Goal: Information Seeking & Learning: Learn about a topic

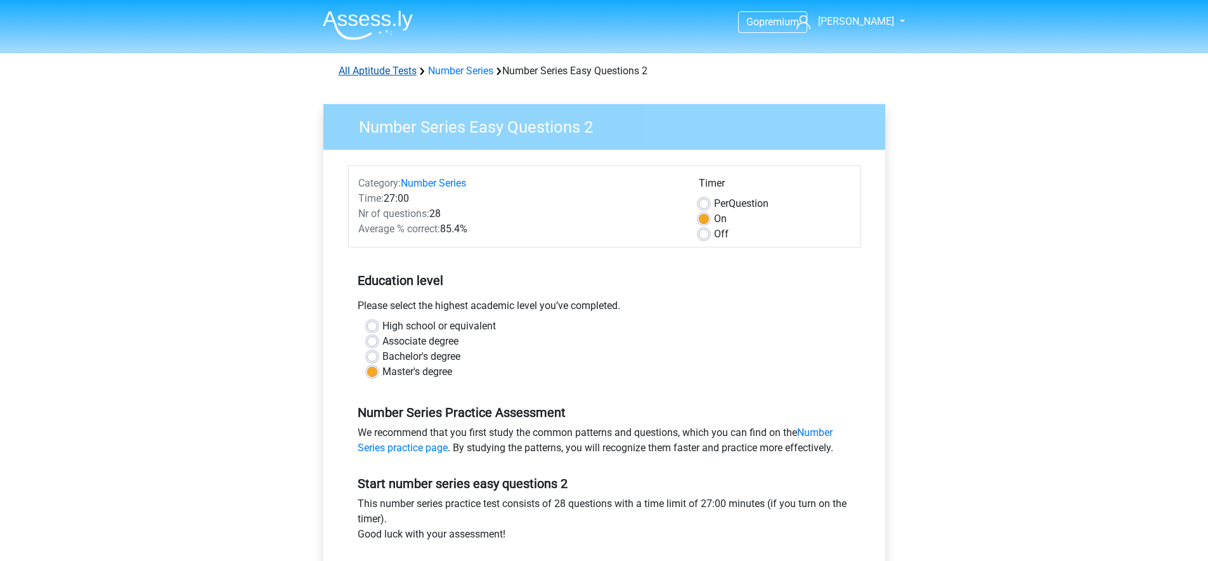
click at [358, 65] on link "All Aptitude Tests" at bounding box center [378, 71] width 78 height 12
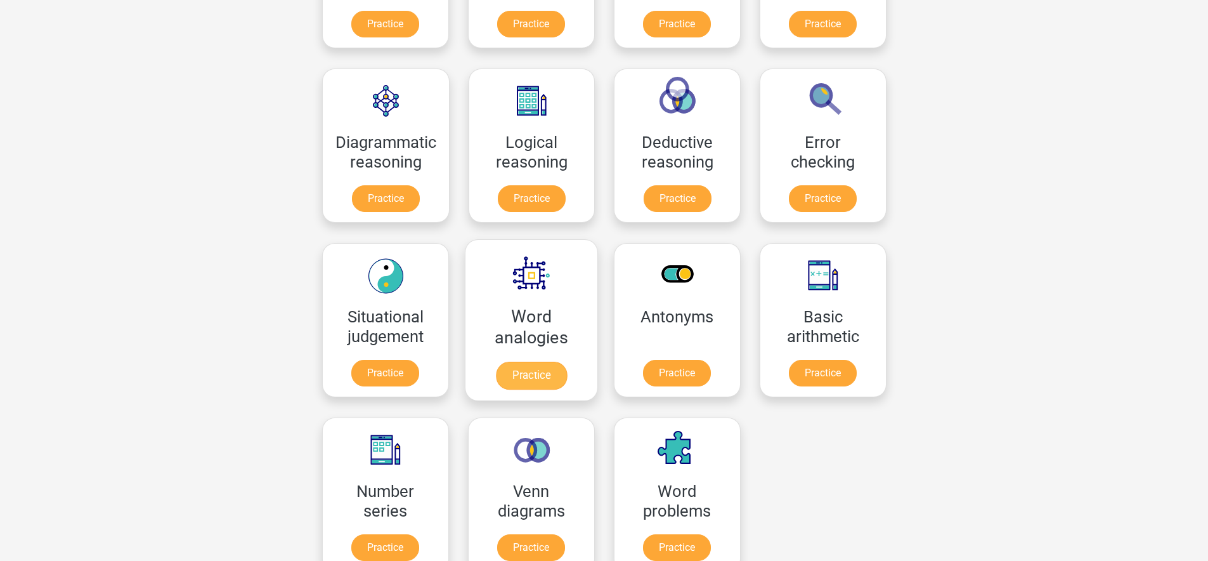
scroll to position [414, 0]
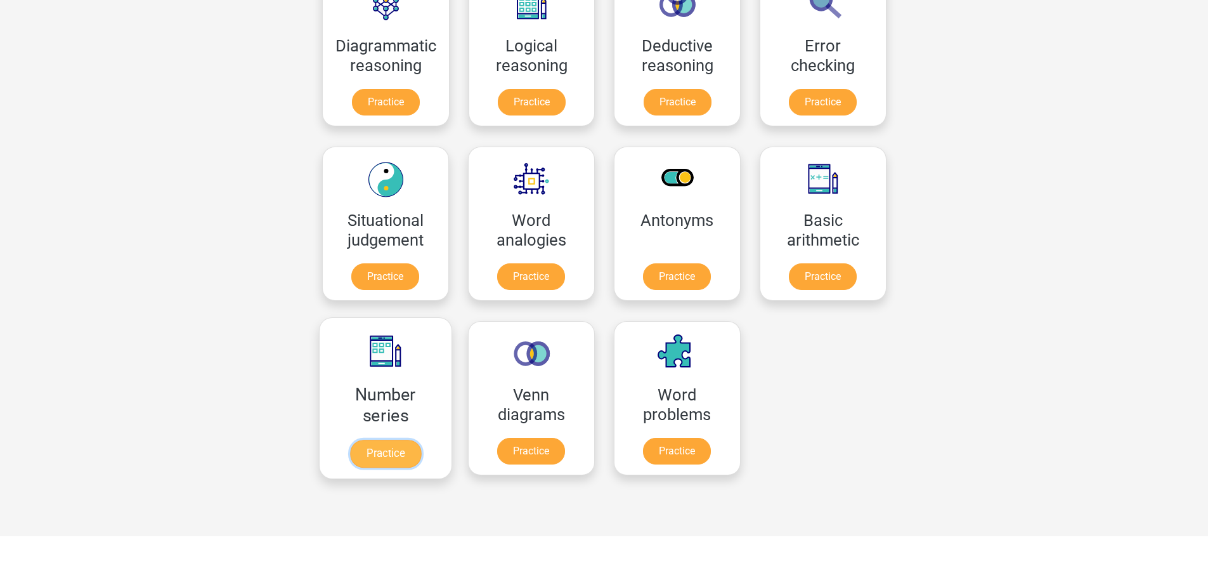
click at [383, 439] on link "Practice" at bounding box center [384, 453] width 71 height 28
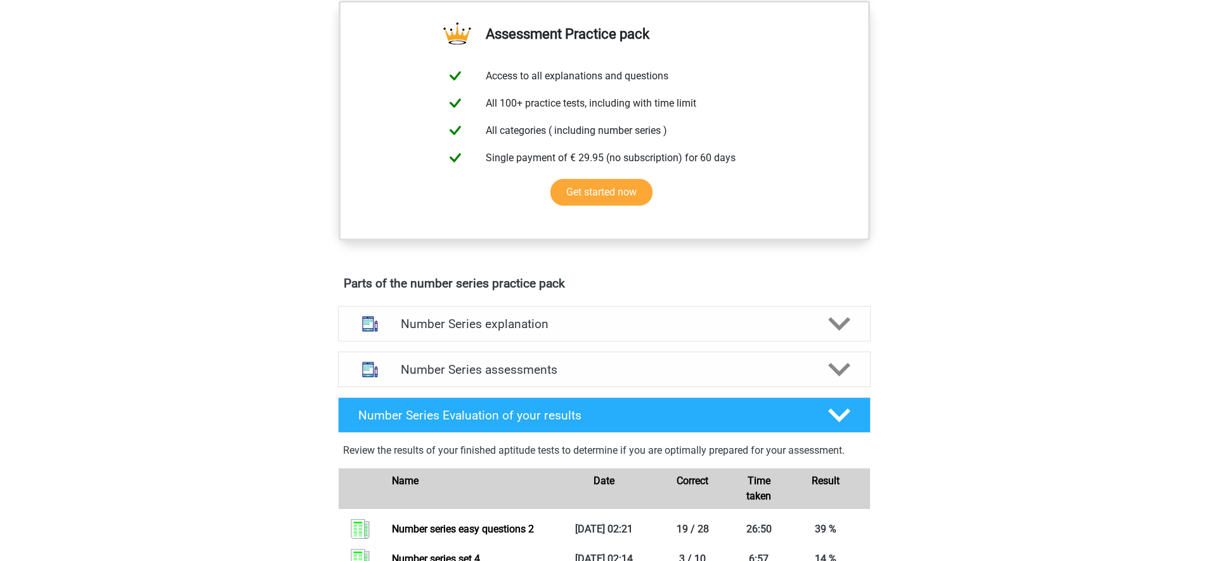
scroll to position [406, 0]
